Goal: Navigation & Orientation: Find specific page/section

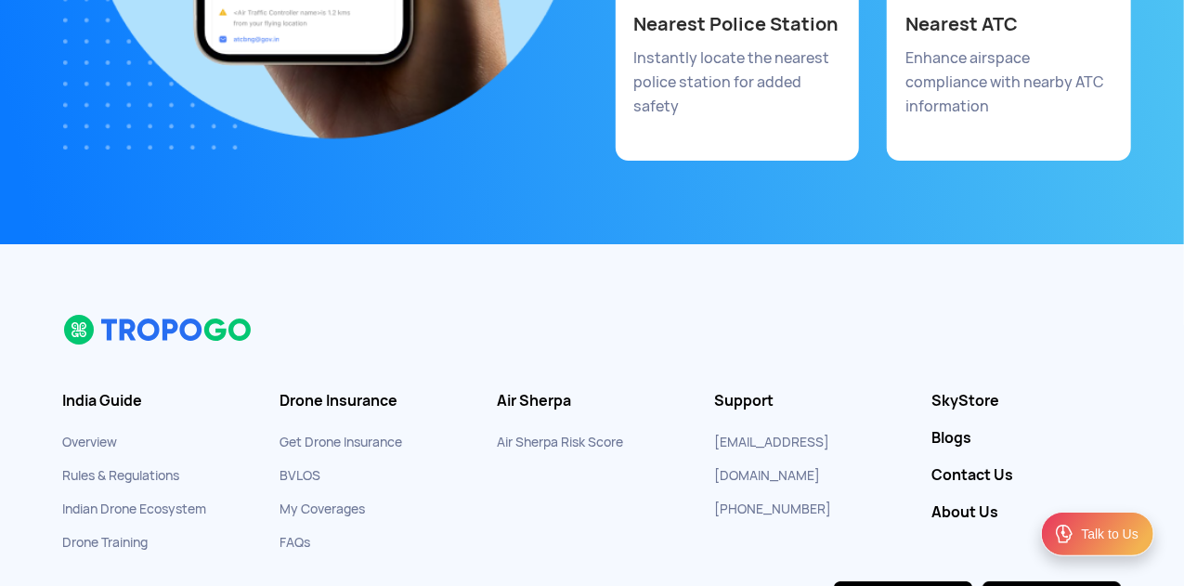
scroll to position [10427, 0]
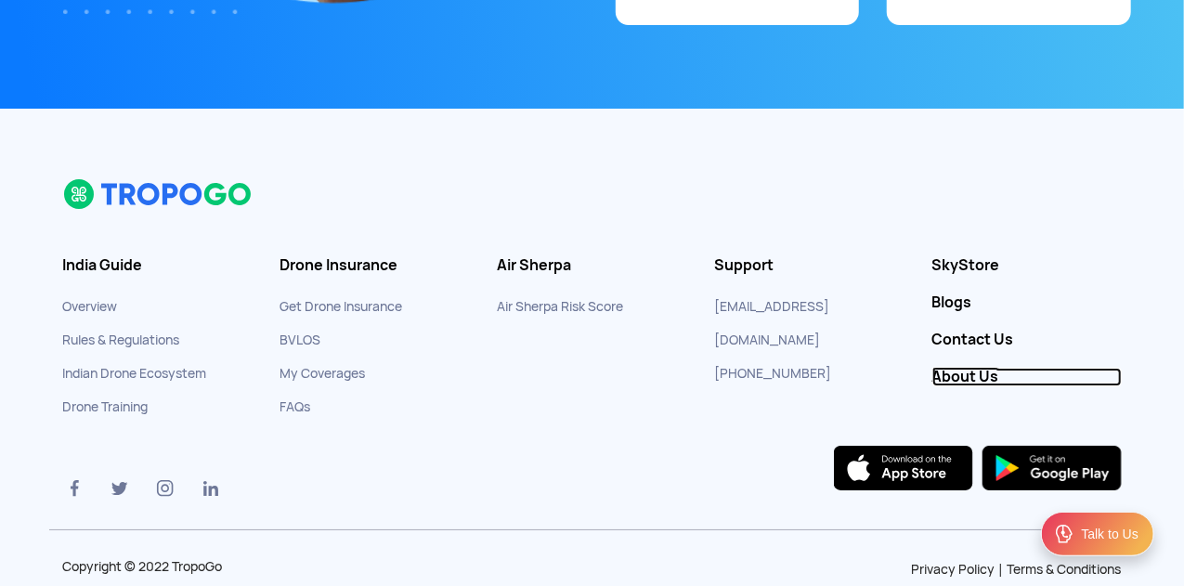
click at [970, 368] on link "About Us" at bounding box center [1026, 377] width 189 height 19
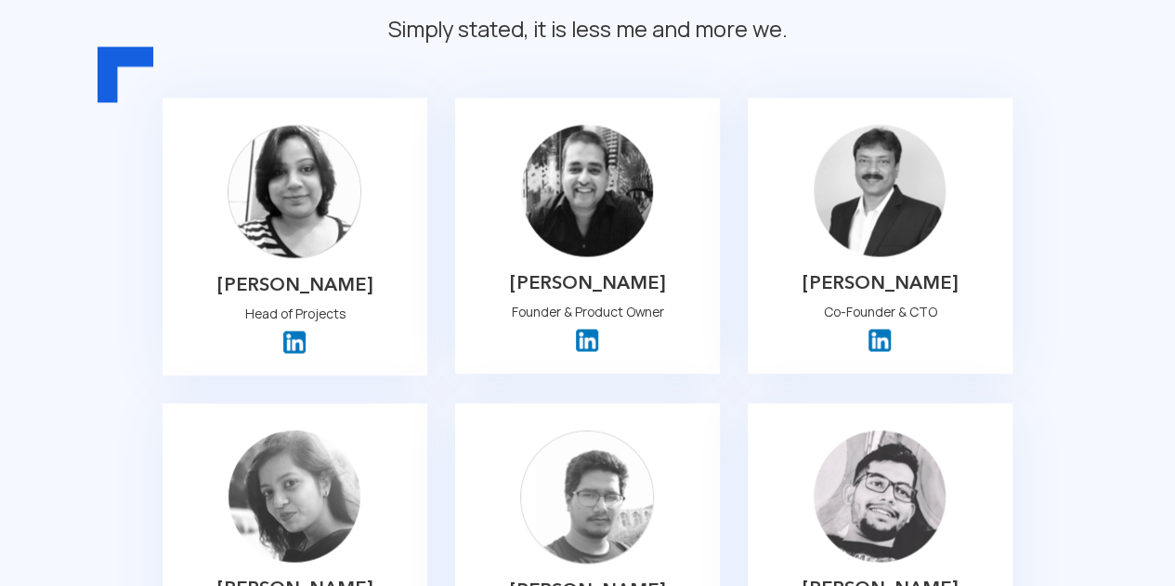
scroll to position [1597, 0]
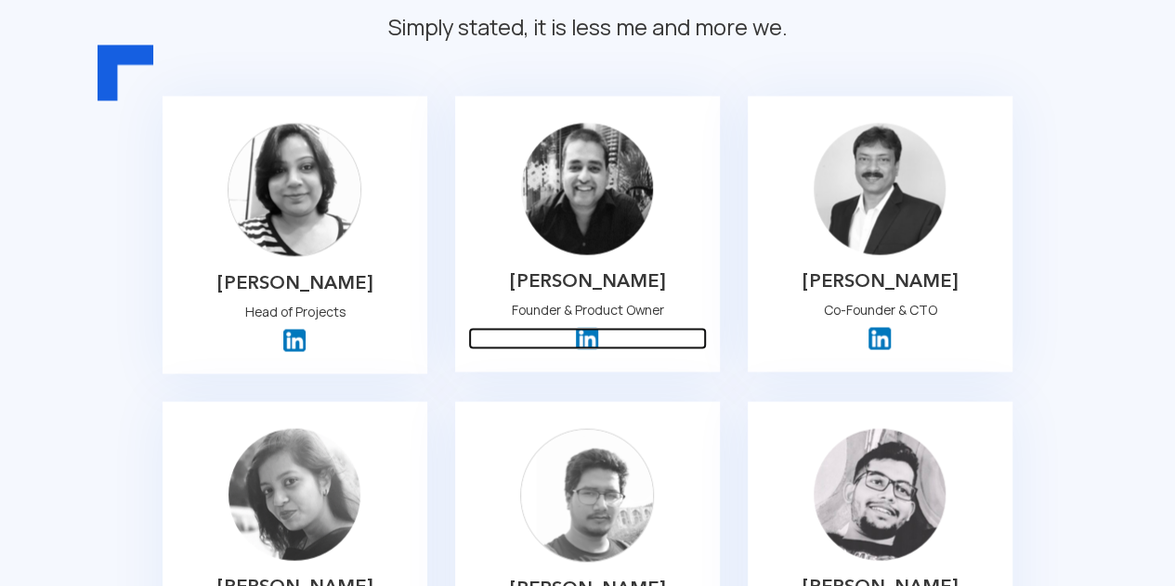
click at [595, 327] on img at bounding box center [587, 338] width 22 height 22
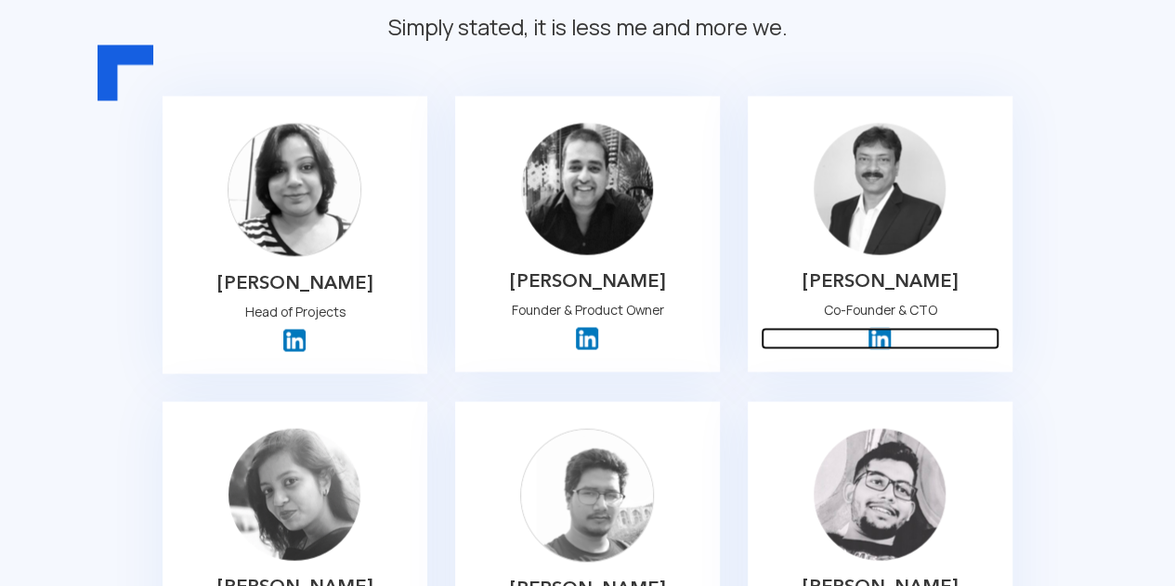
click at [879, 327] on img at bounding box center [879, 338] width 22 height 22
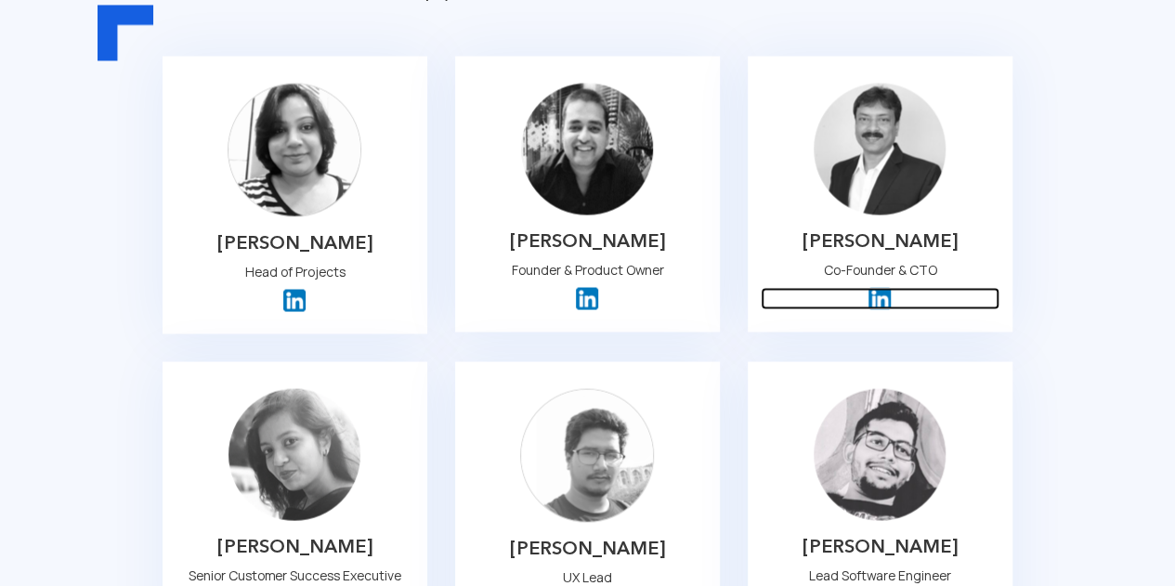
scroll to position [1634, 0]
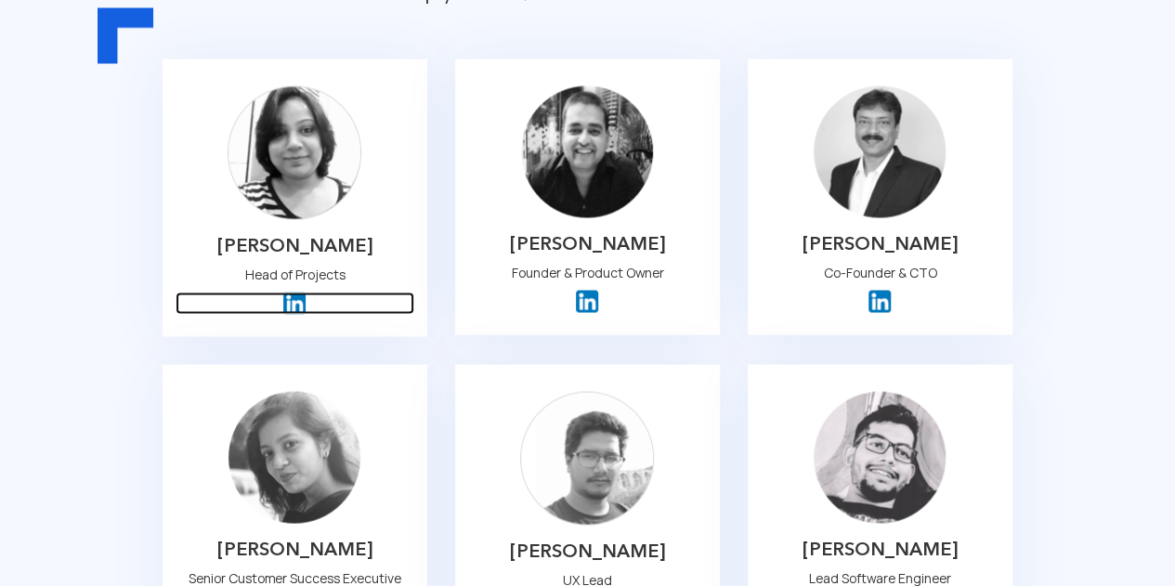
click at [293, 292] on img at bounding box center [294, 303] width 22 height 22
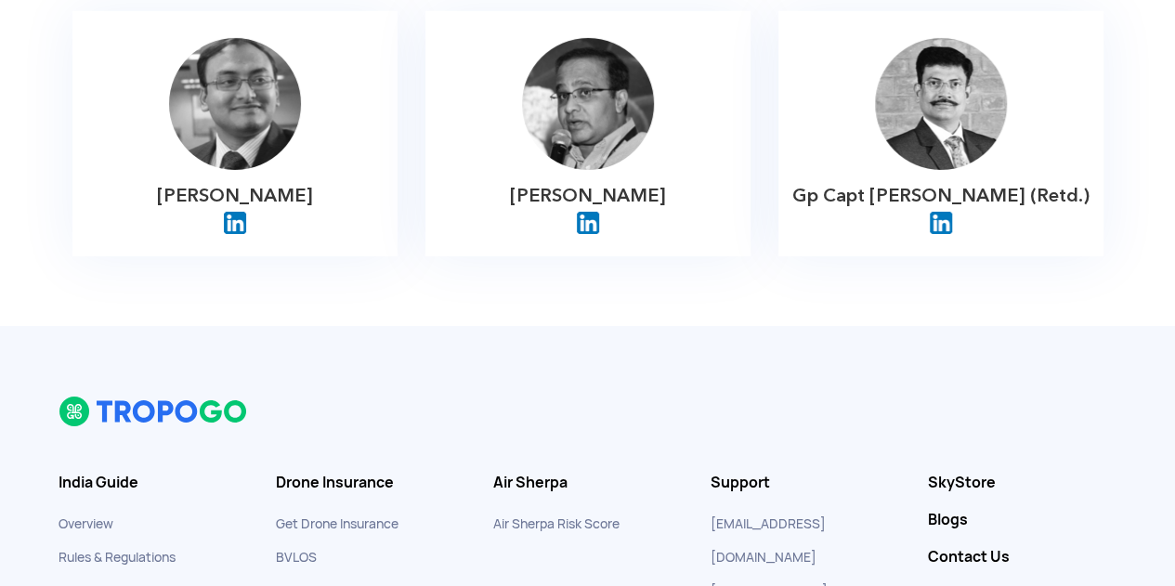
scroll to position [3157, 0]
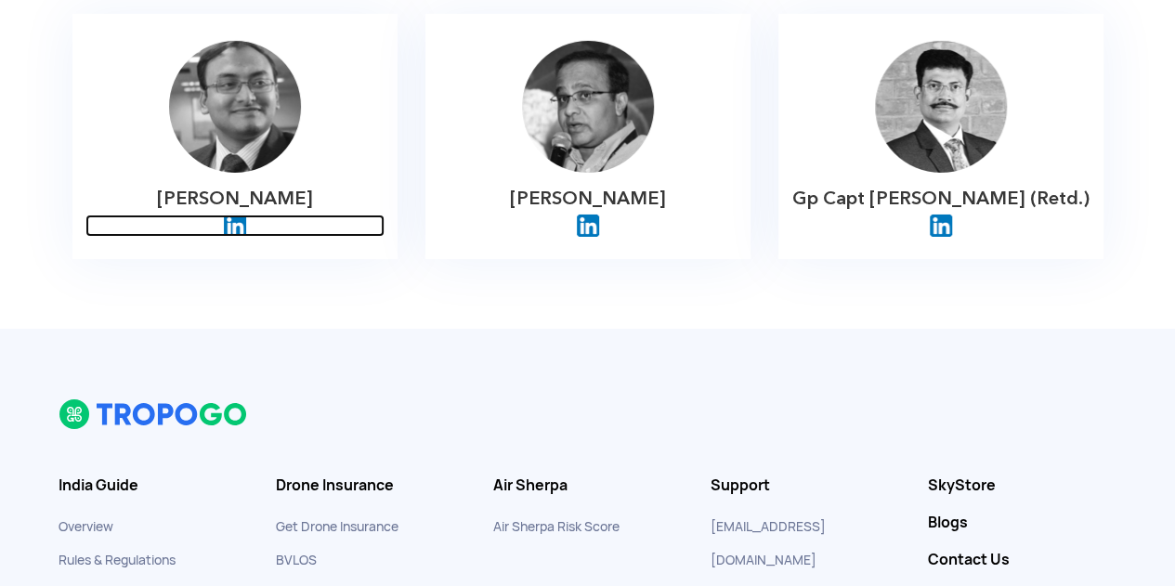
click at [240, 214] on img at bounding box center [235, 225] width 22 height 22
